Goal: Browse casually

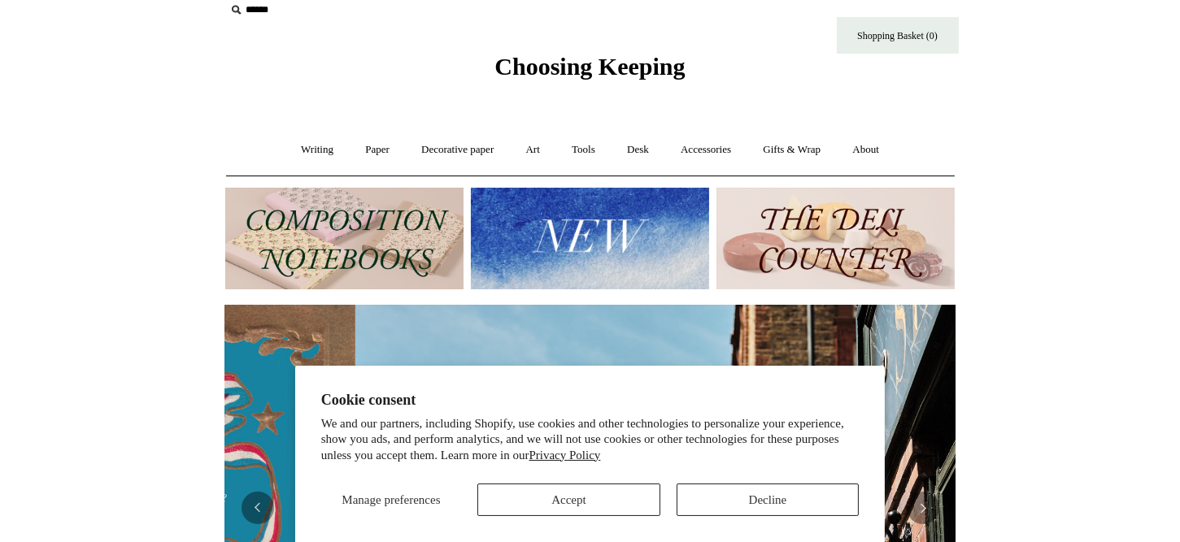
scroll to position [20, 0]
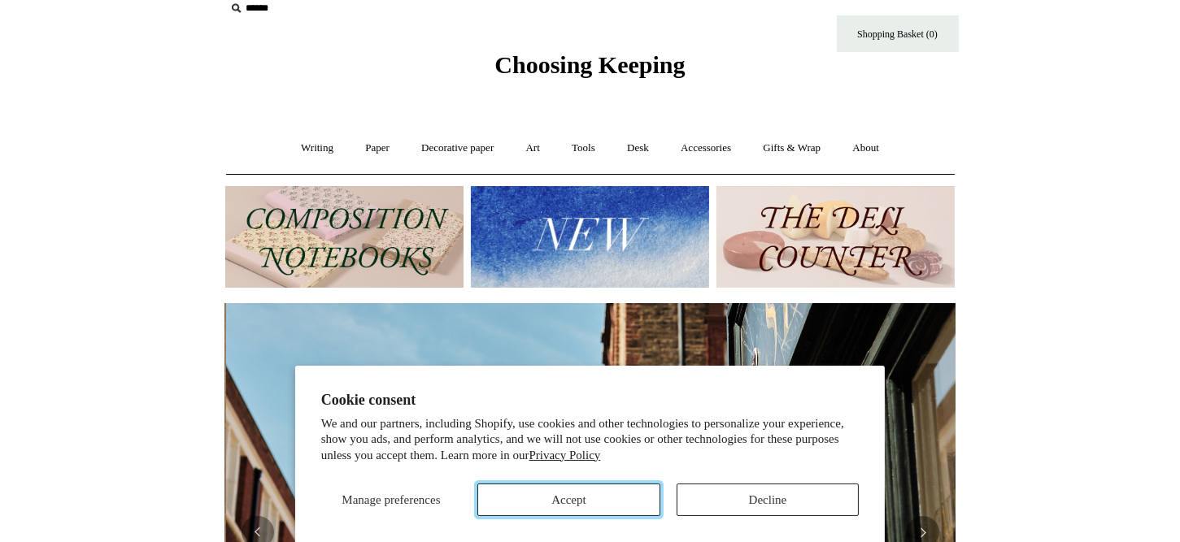
click at [608, 507] on button "Accept" at bounding box center [568, 500] width 183 height 33
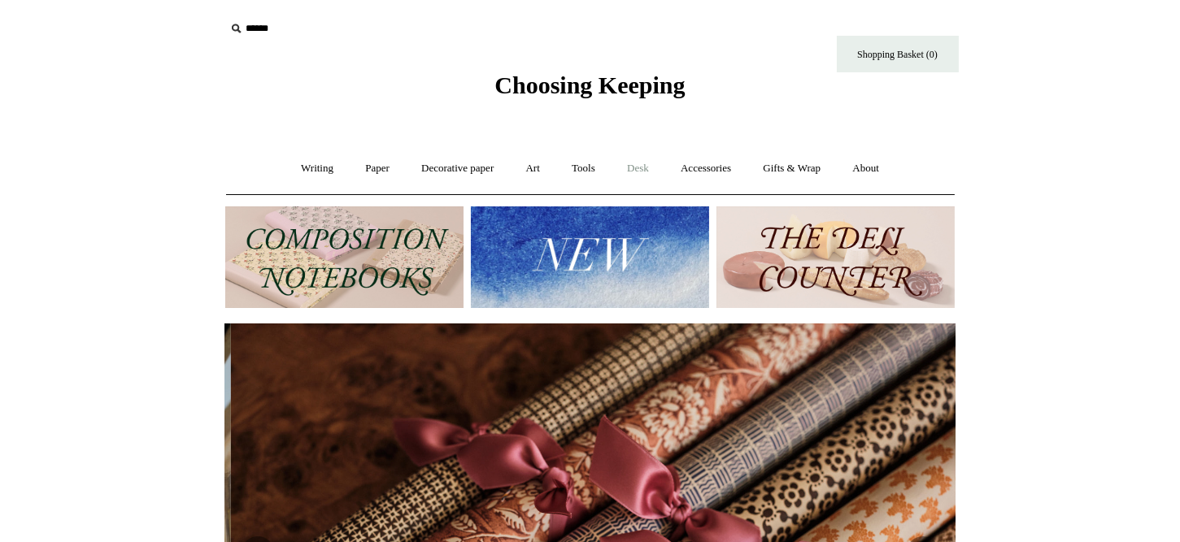
scroll to position [0, 1461]
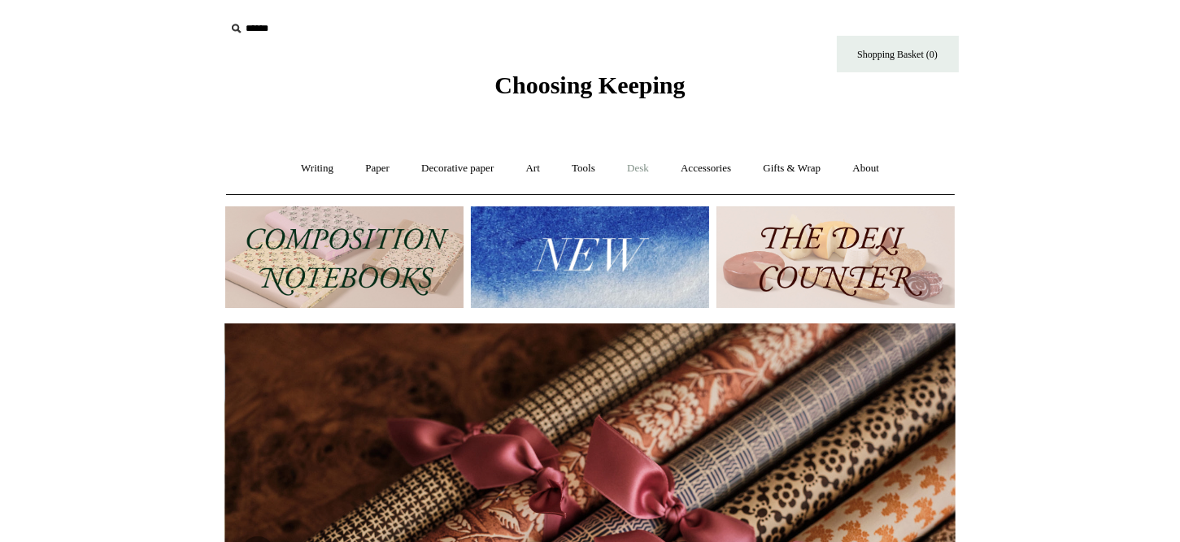
click at [650, 169] on link "Desk +" at bounding box center [637, 168] width 51 height 43
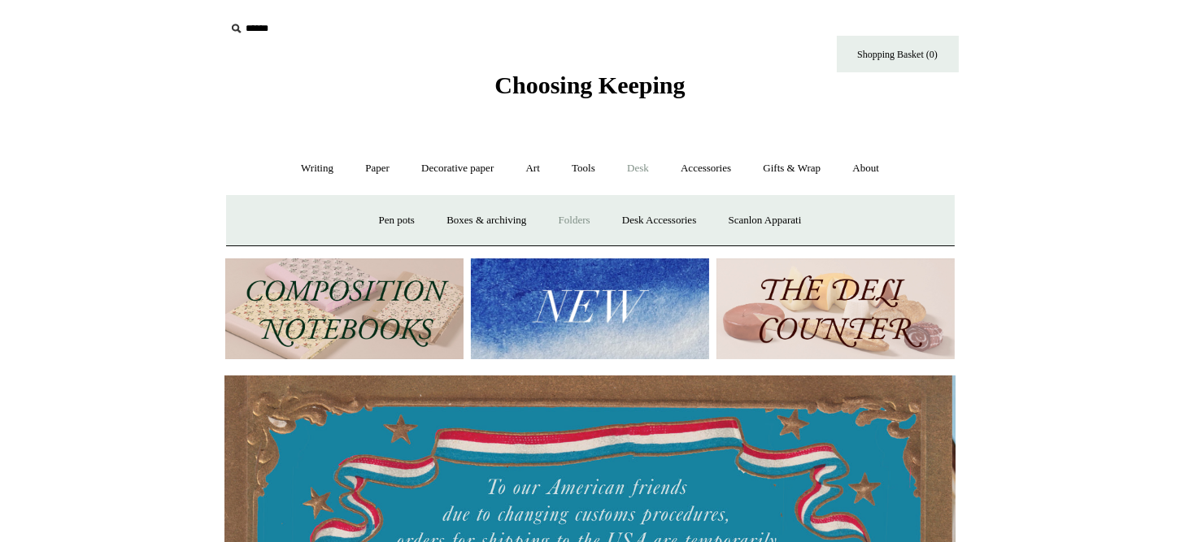
scroll to position [0, 0]
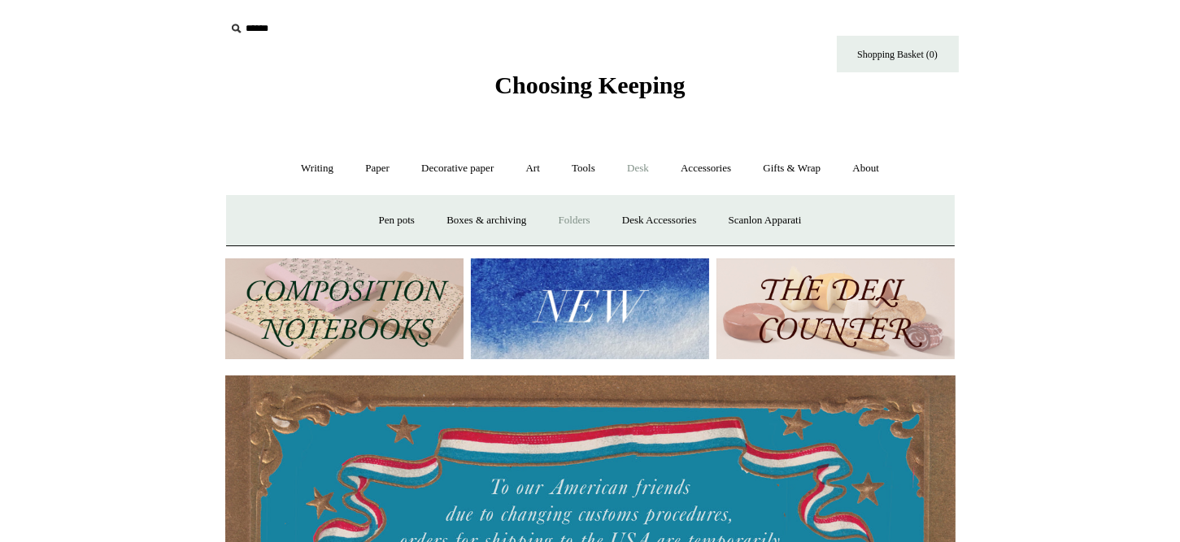
click at [548, 226] on link "Folders" at bounding box center [574, 220] width 61 height 43
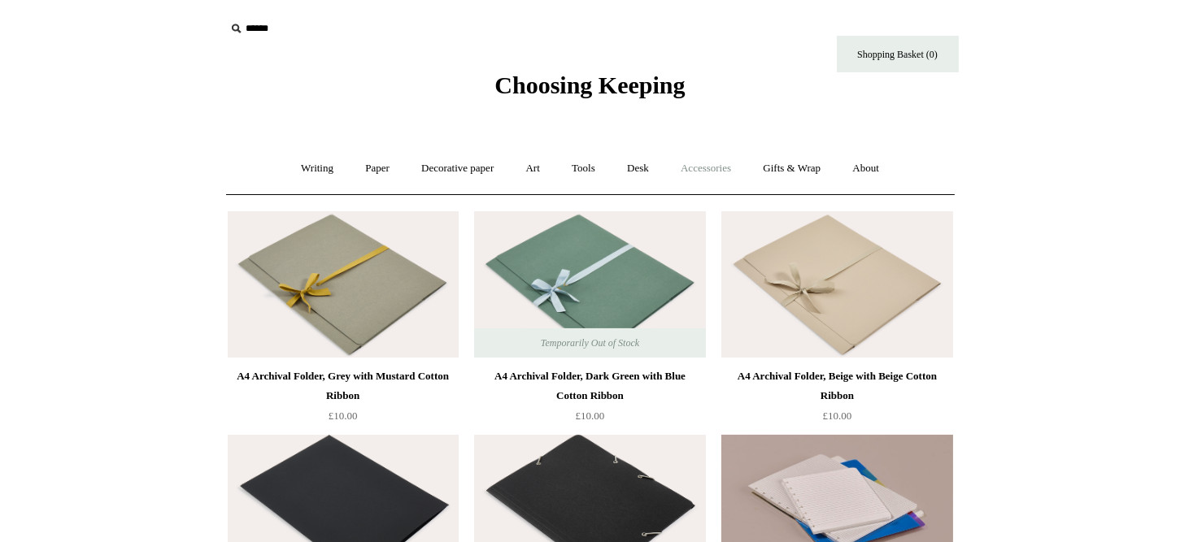
click at [687, 166] on link "Accessories +" at bounding box center [706, 168] width 80 height 43
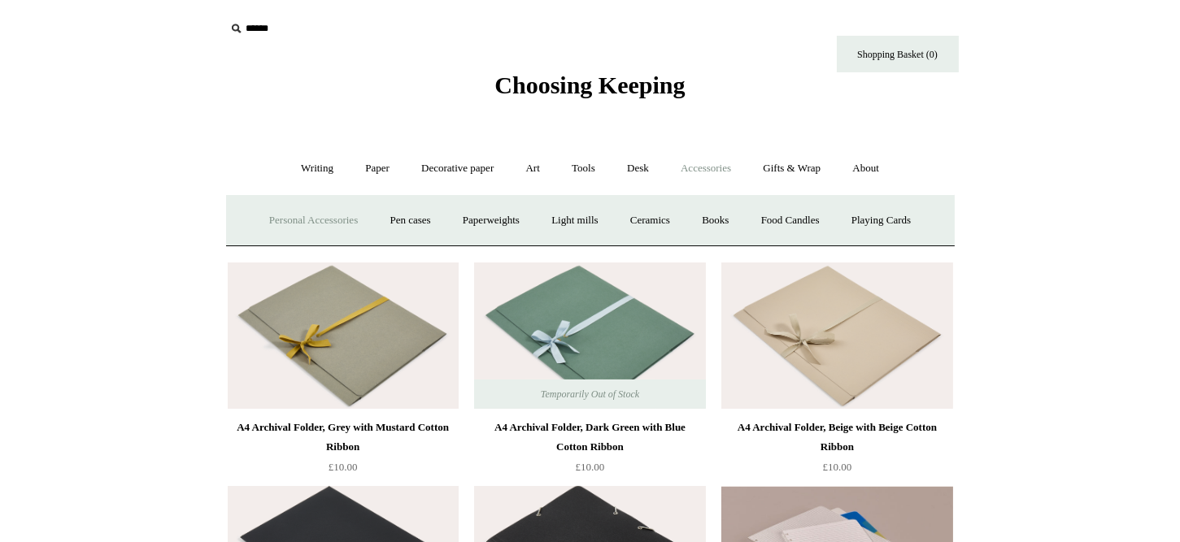
click at [287, 225] on link "Personal Accessories +" at bounding box center [314, 220] width 118 height 43
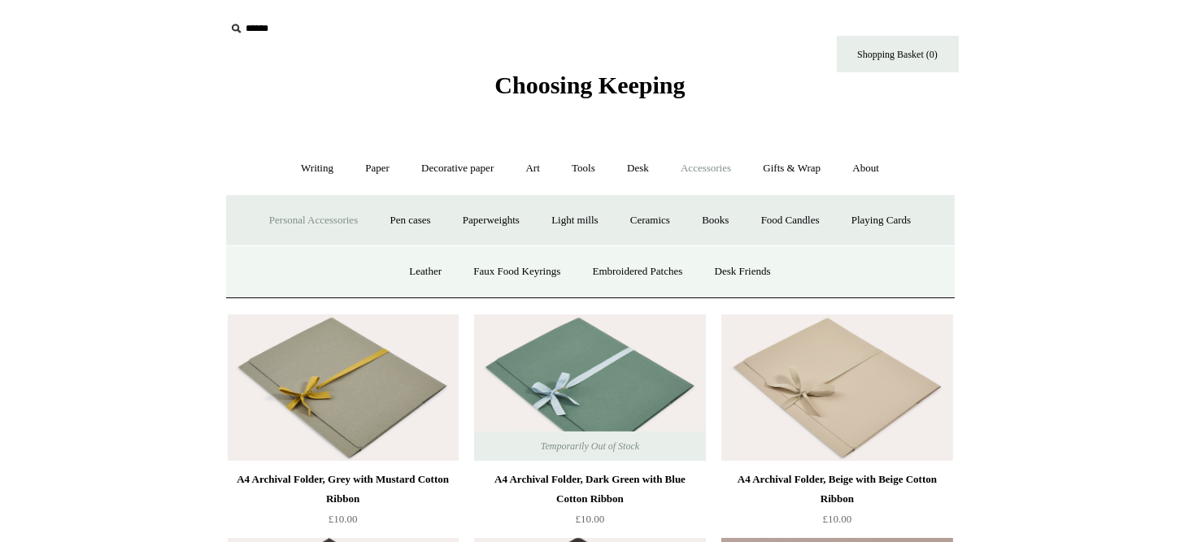
click at [284, 226] on link "Personal Accessories -" at bounding box center [314, 220] width 118 height 43
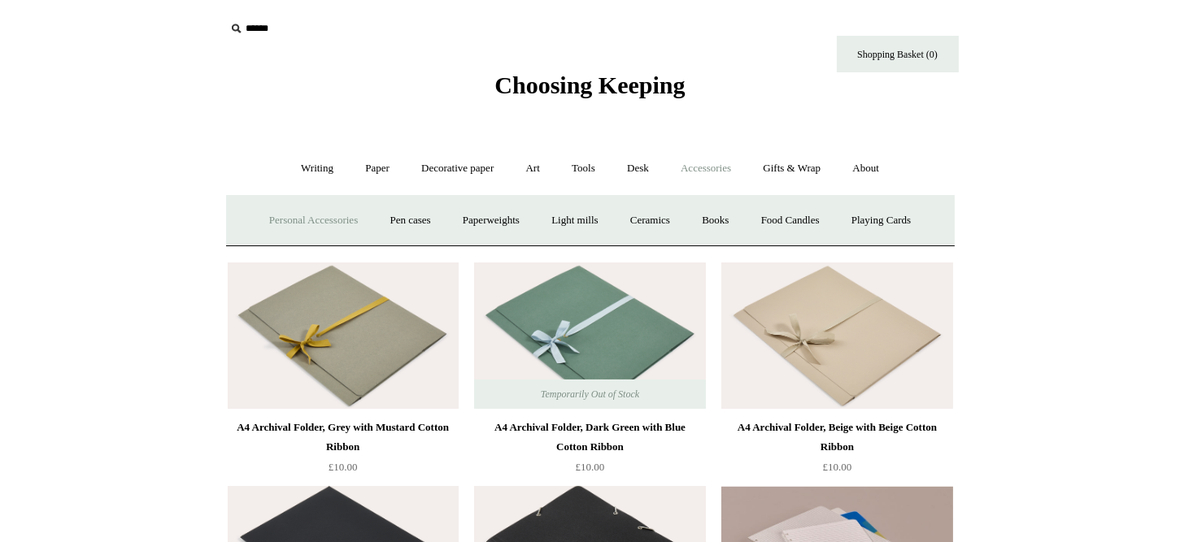
click at [284, 227] on link "Personal Accessories +" at bounding box center [314, 220] width 118 height 43
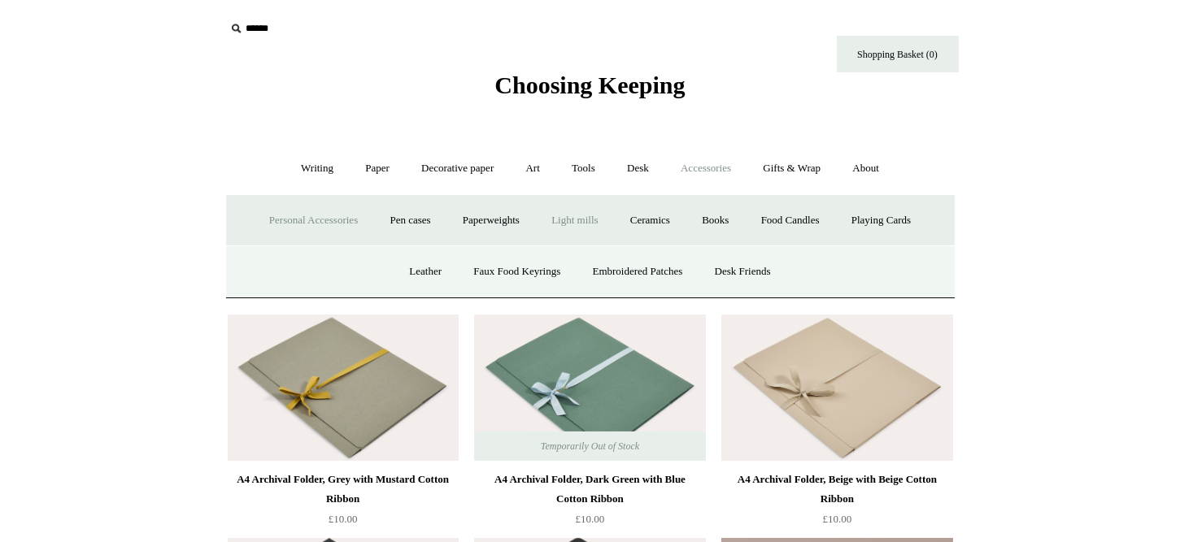
click at [581, 224] on link "Light mills" at bounding box center [575, 220] width 76 height 43
